Goal: Task Accomplishment & Management: Complete application form

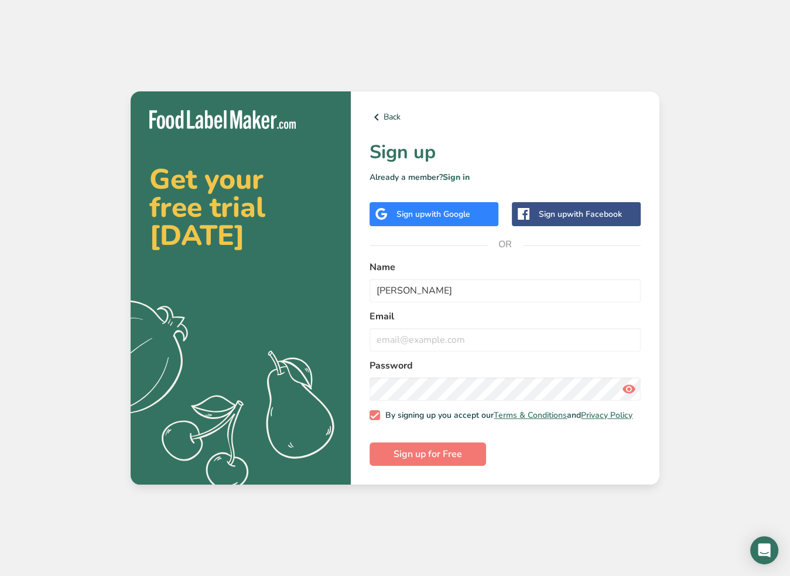
type input "[PERSON_NAME]"
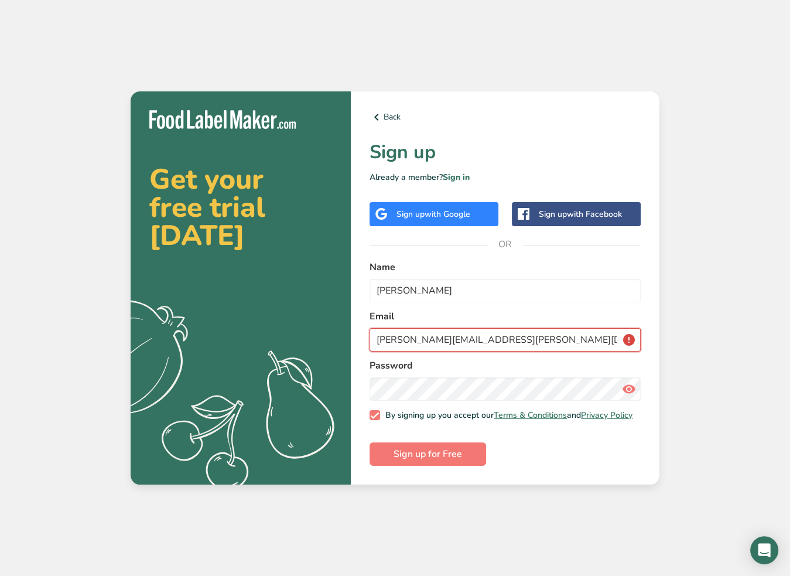
type input "[PERSON_NAME][EMAIL_ADDRESS][PERSON_NAME][DOMAIN_NAME]"
click at [376, 415] on span at bounding box center [375, 415] width 11 height 11
click at [376, 415] on input "By signing up you accept our Terms & Conditions and Privacy Policy" at bounding box center [374, 415] width 8 height 8
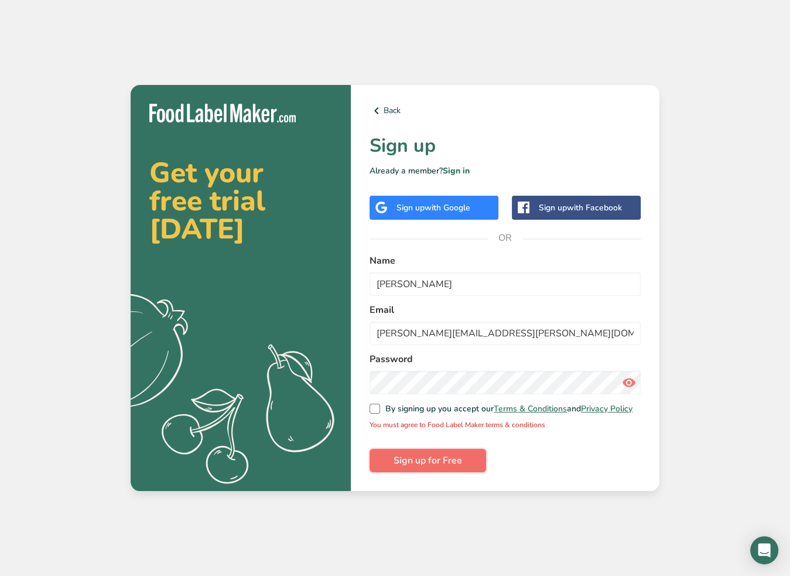
click at [408, 461] on span "Sign up for Free" at bounding box center [428, 460] width 69 height 14
click at [581, 414] on link "Privacy Policy" at bounding box center [607, 408] width 52 height 11
click at [372, 410] on span at bounding box center [375, 409] width 11 height 11
click at [372, 410] on input "By signing up you accept our Terms & Conditions and Privacy Policy" at bounding box center [374, 409] width 8 height 8
checkbox input "true"
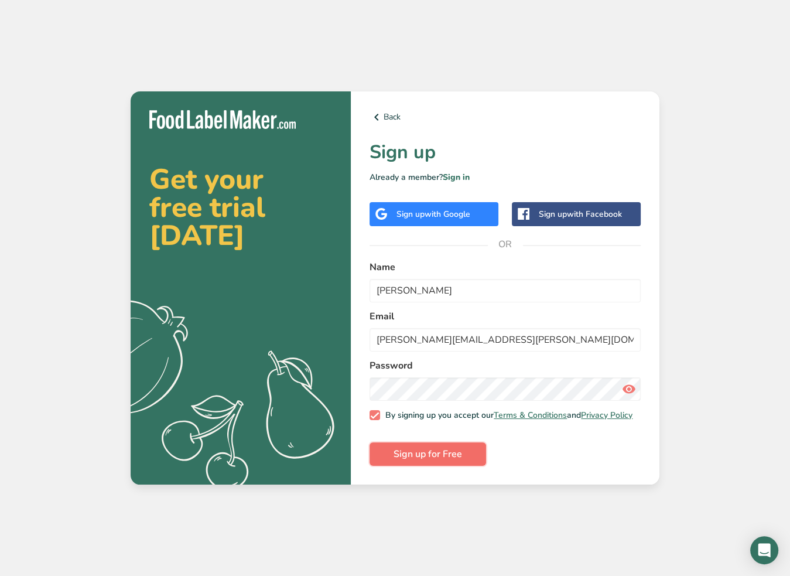
click at [390, 465] on button "Sign up for Free" at bounding box center [428, 453] width 117 height 23
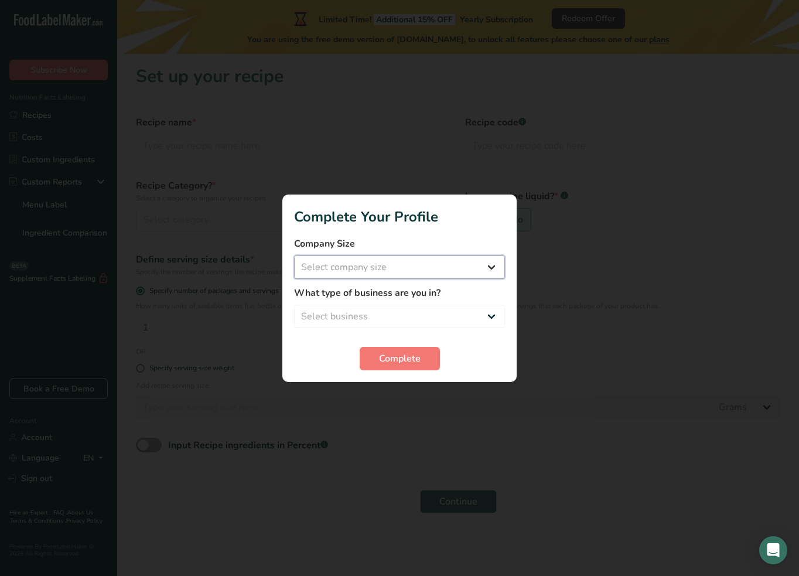
click at [414, 265] on select "Select company size Fewer than 10 Employees 10 to 50 Employees 51 to 500 Employ…" at bounding box center [399, 266] width 211 height 23
select select "1"
click at [294, 255] on select "Select company size Fewer than 10 Employees 10 to 50 Employees 51 to 500 Employ…" at bounding box center [399, 266] width 211 height 23
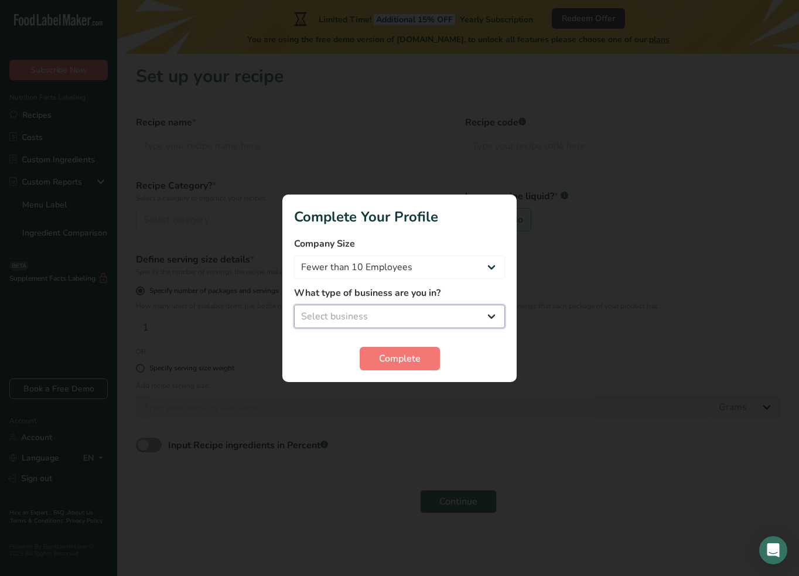
click at [387, 308] on select "Select business Packaged Food Manufacturer Restaurant & Cafe Bakery Meal Plans …" at bounding box center [399, 316] width 211 height 23
select select "1"
click at [294, 305] on select "Select business Packaged Food Manufacturer Restaurant & Cafe Bakery Meal Plans …" at bounding box center [399, 316] width 211 height 23
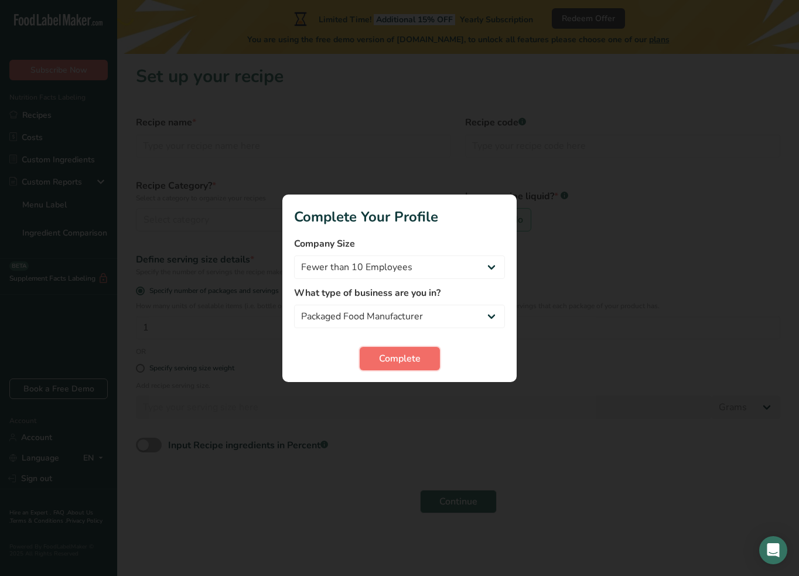
click at [373, 361] on button "Complete" at bounding box center [400, 358] width 80 height 23
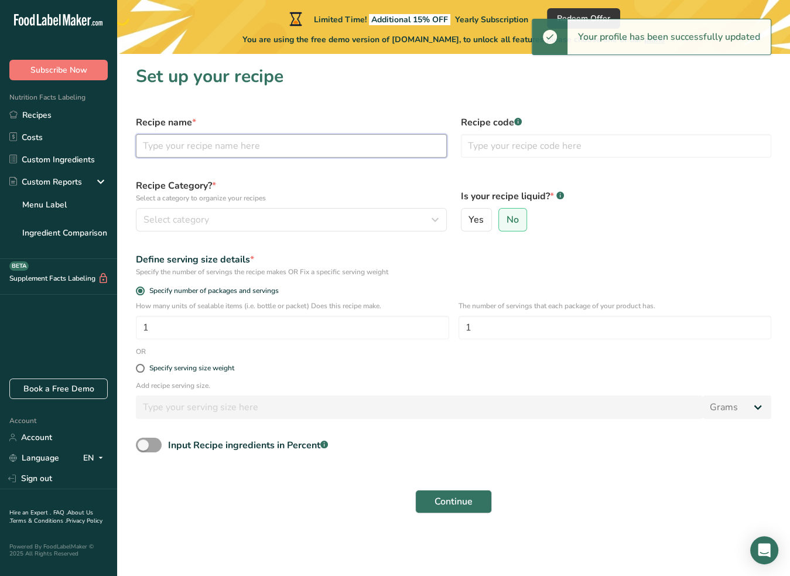
click at [281, 145] on input "text" at bounding box center [291, 145] width 311 height 23
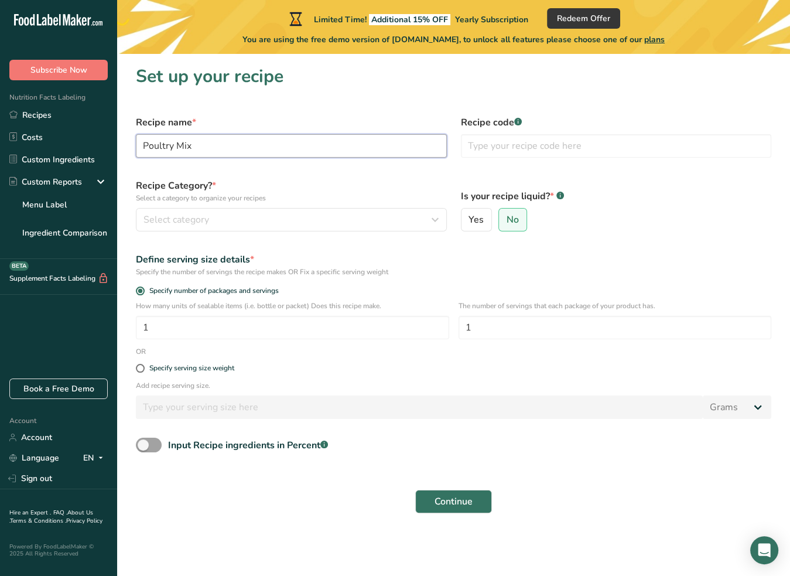
type input "Poultry Mix"
click at [236, 217] on div "Select category" at bounding box center [288, 220] width 289 height 14
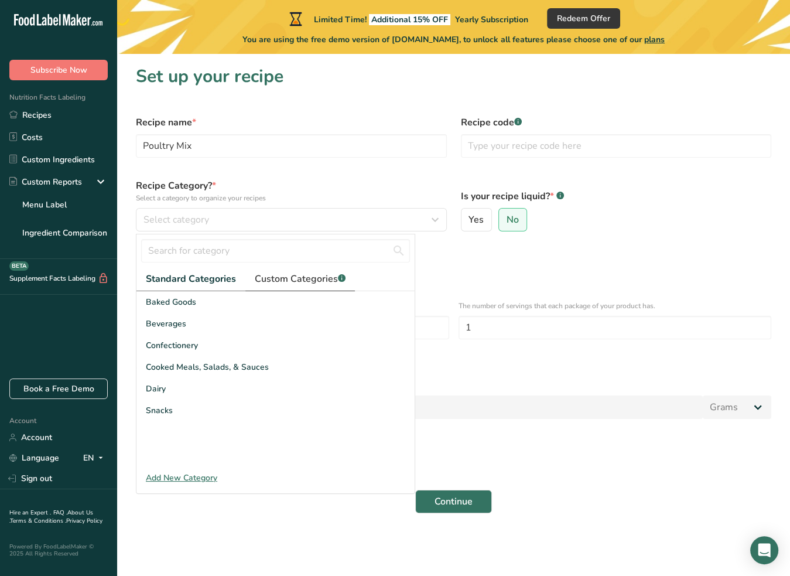
click at [281, 278] on span "Custom Categories .a-a{fill:#347362;}.b-a{fill:#fff;}" at bounding box center [300, 279] width 91 height 14
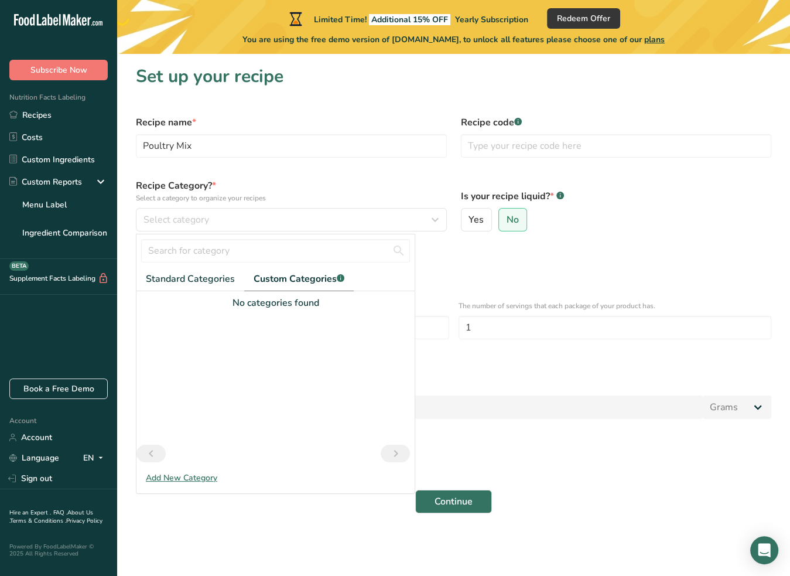
click at [198, 480] on div "Add New Category" at bounding box center [276, 478] width 278 height 12
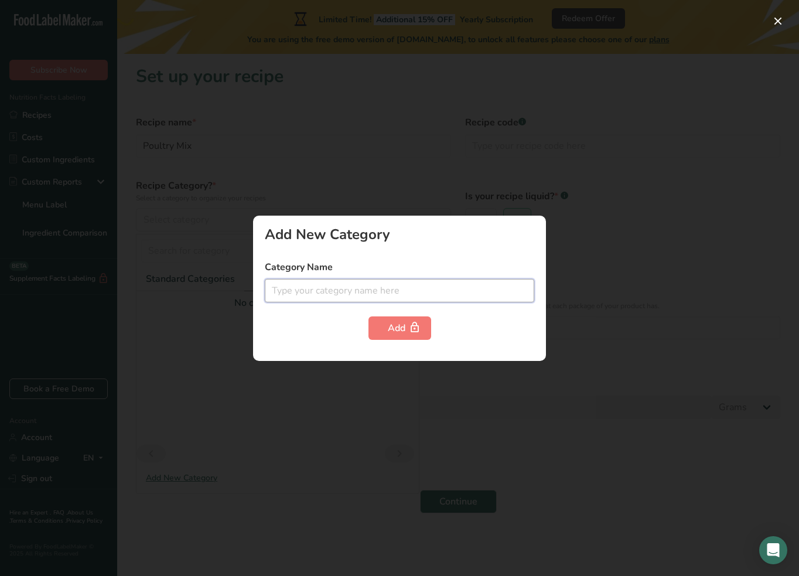
click at [514, 281] on input "text" at bounding box center [400, 290] width 270 height 23
type input "Poultry Feed"
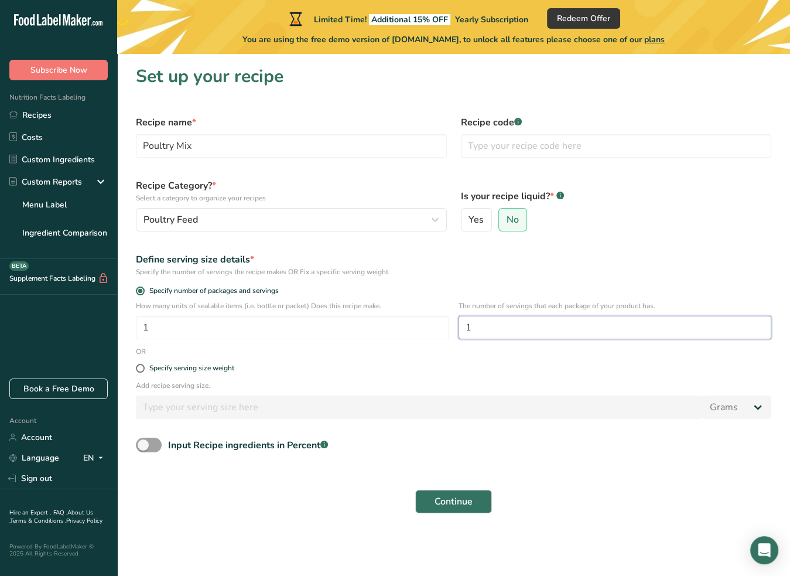
click at [503, 332] on input "1" at bounding box center [615, 327] width 313 height 23
click at [474, 323] on input "1" at bounding box center [615, 327] width 313 height 23
type input "166.66"
click at [281, 325] on input "1" at bounding box center [292, 327] width 313 height 23
click at [206, 371] on div "Specify serving size weight" at bounding box center [191, 368] width 85 height 9
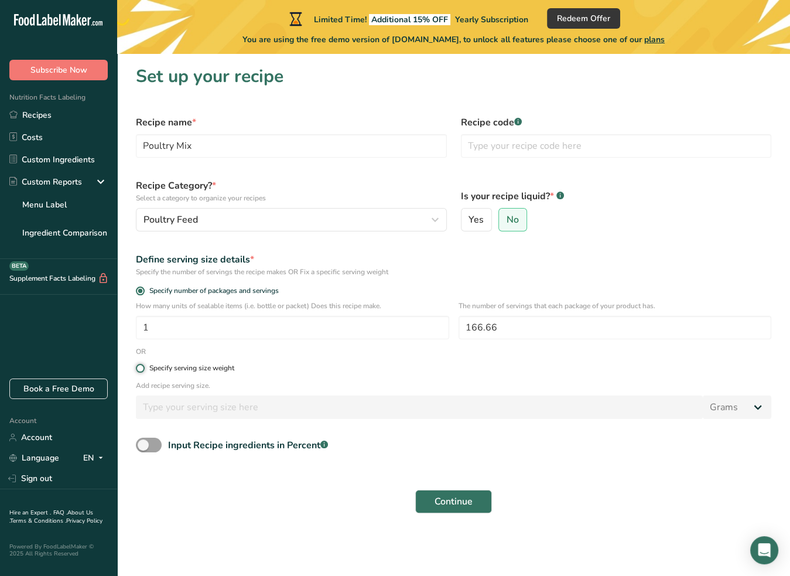
click at [144, 371] on input "Specify serving size weight" at bounding box center [140, 368] width 8 height 8
radio input "true"
radio input "false"
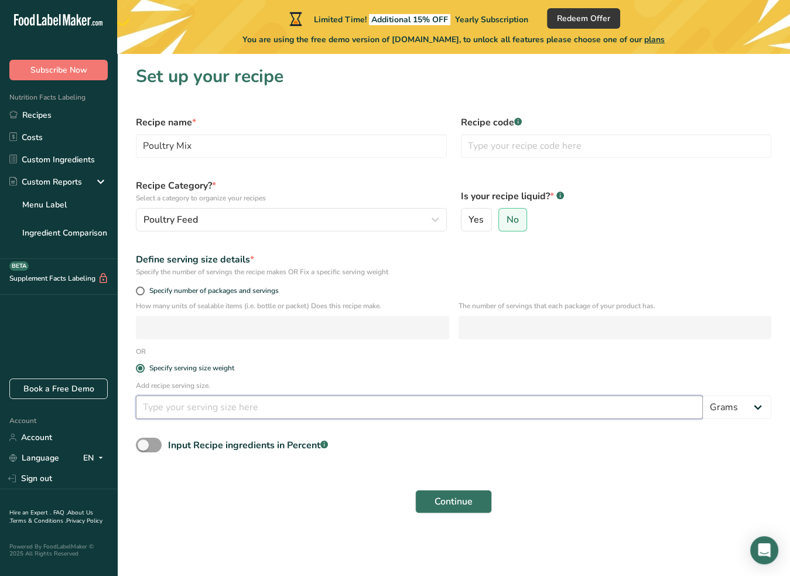
click at [178, 403] on input "number" at bounding box center [419, 406] width 567 height 23
type input "120"
click at [472, 506] on span "Continue" at bounding box center [454, 502] width 38 height 14
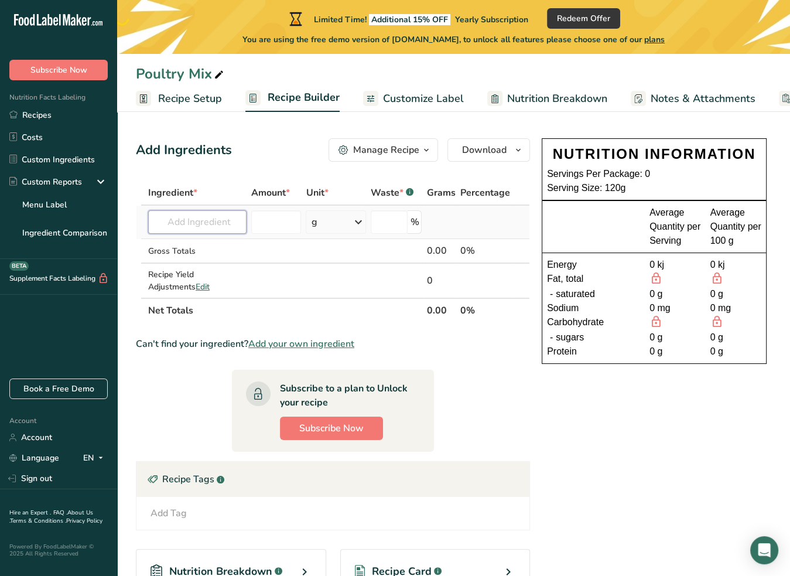
click at [217, 218] on input "text" at bounding box center [197, 221] width 98 height 23
click at [209, 221] on input "text" at bounding box center [197, 221] width 98 height 23
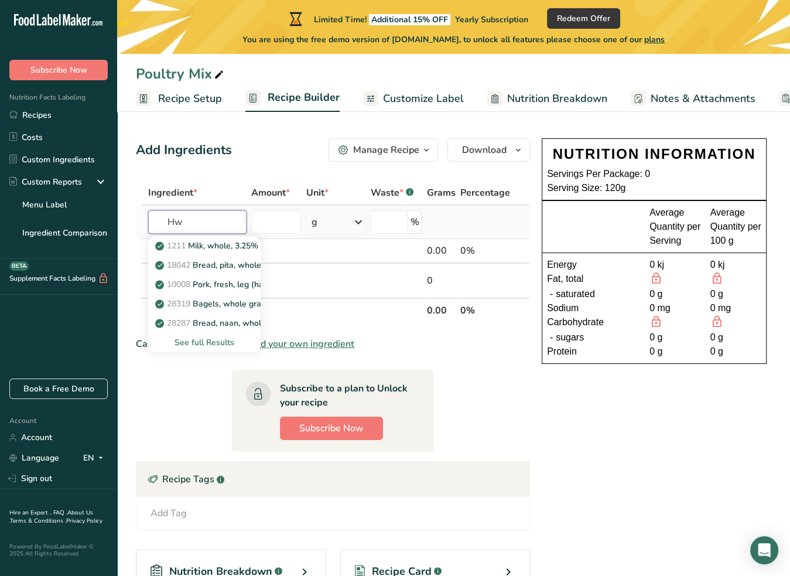
type input "H"
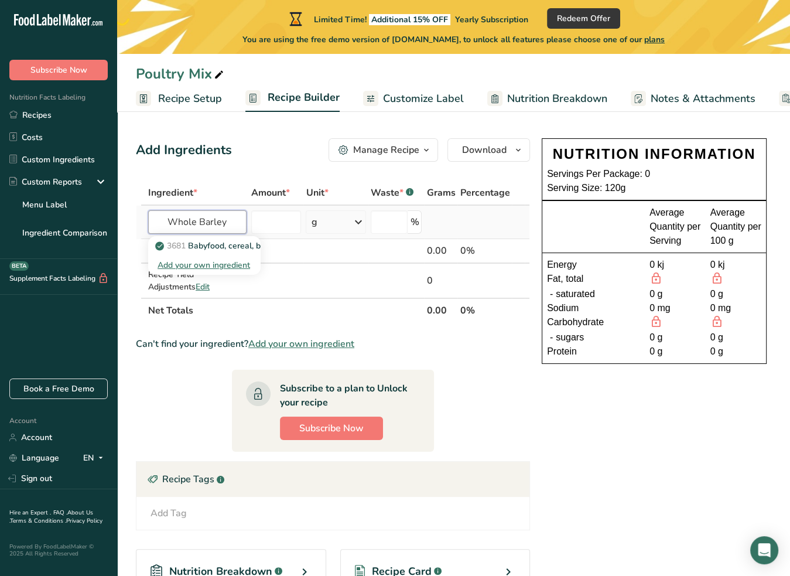
type input "Whole Barley"
